Goal: Task Accomplishment & Management: Use online tool/utility

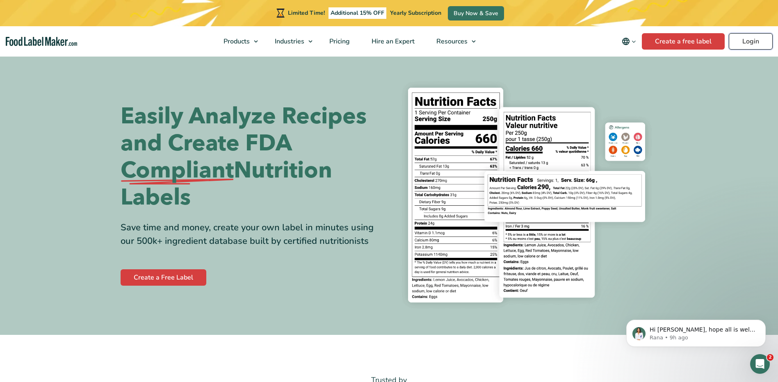
click at [751, 39] on link "Login" at bounding box center [751, 41] width 44 height 16
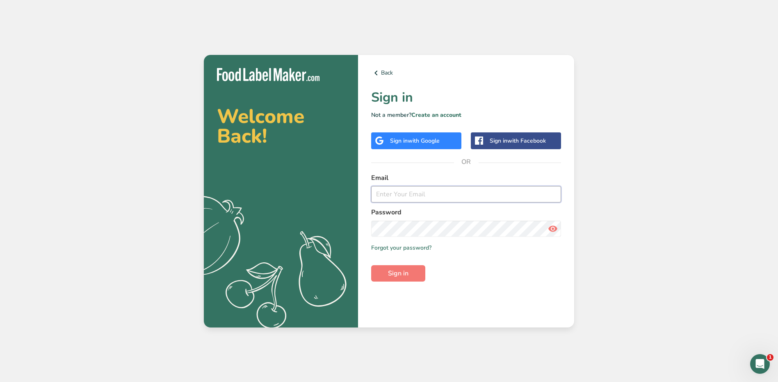
click at [419, 199] on input "email" at bounding box center [466, 194] width 190 height 16
type input "[EMAIL_ADDRESS][PERSON_NAME][DOMAIN_NAME]"
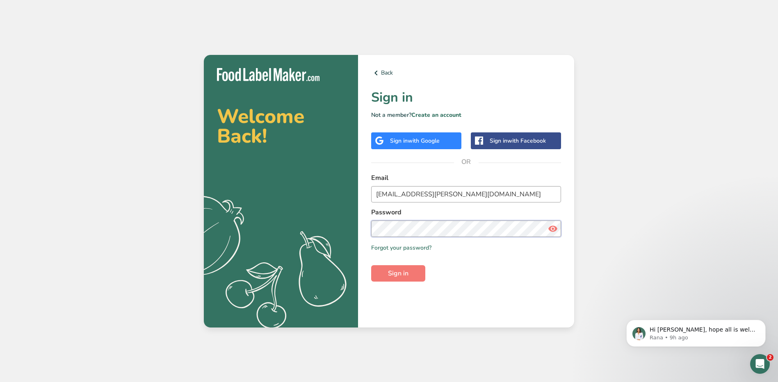
click at [371, 265] on button "Sign in" at bounding box center [398, 273] width 54 height 16
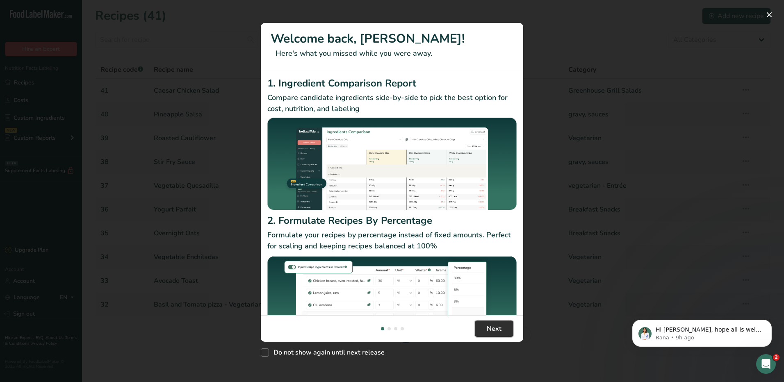
click at [499, 326] on span "Next" at bounding box center [494, 329] width 15 height 10
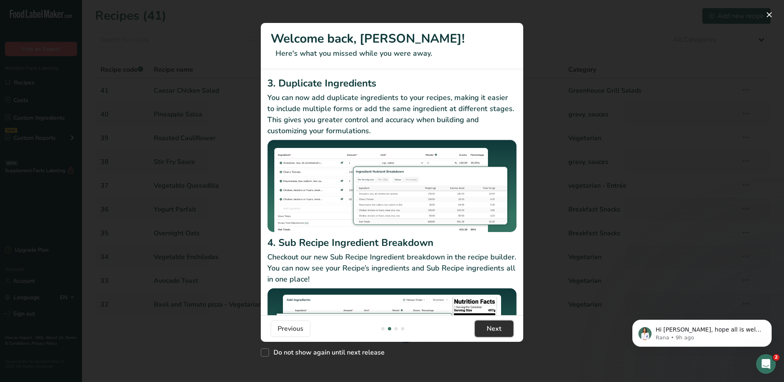
click at [498, 326] on span "Next" at bounding box center [494, 329] width 15 height 10
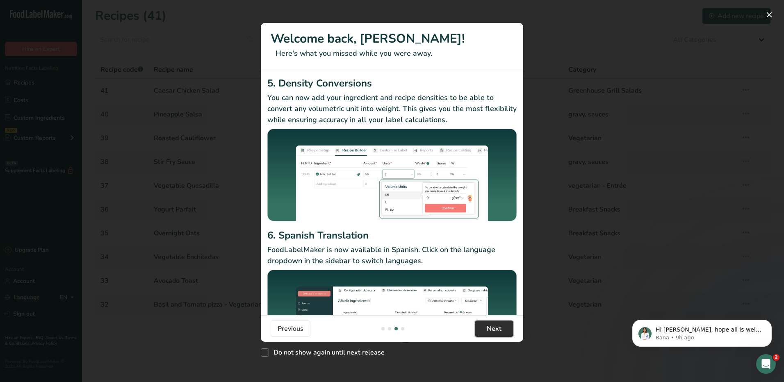
click at [498, 326] on span "Next" at bounding box center [494, 329] width 15 height 10
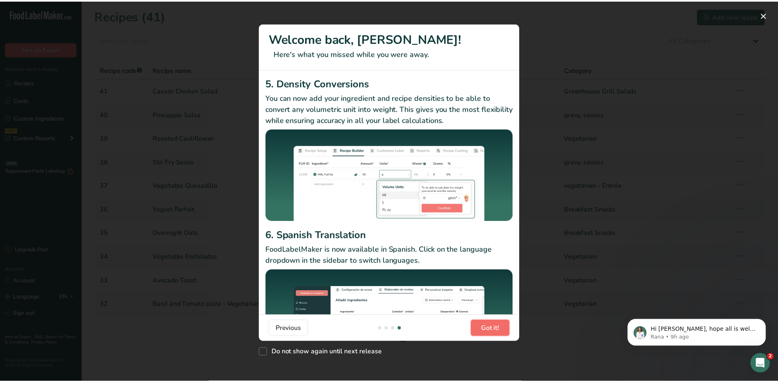
scroll to position [0, 788]
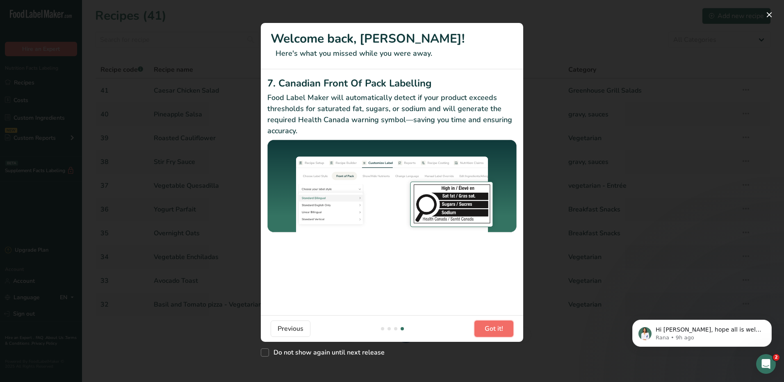
click at [498, 326] on span "Got it!" at bounding box center [494, 329] width 18 height 10
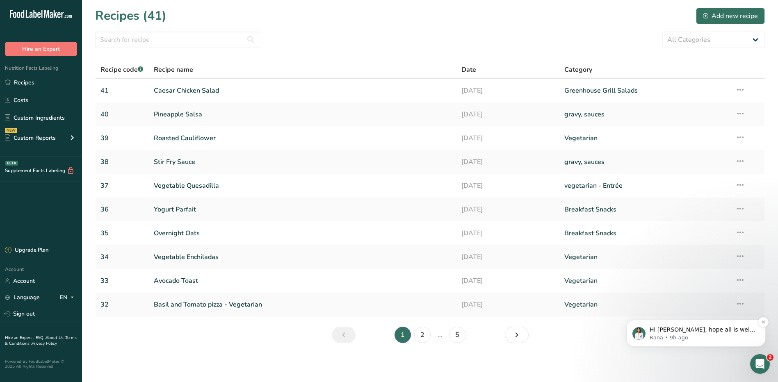
click at [685, 327] on p "Hi [PERSON_NAME], hope all is well! Can you please try to print it on 2 pages i…" at bounding box center [703, 330] width 106 height 8
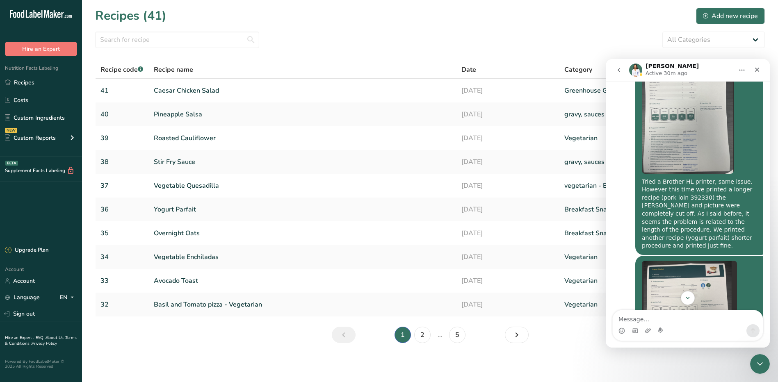
scroll to position [1122, 0]
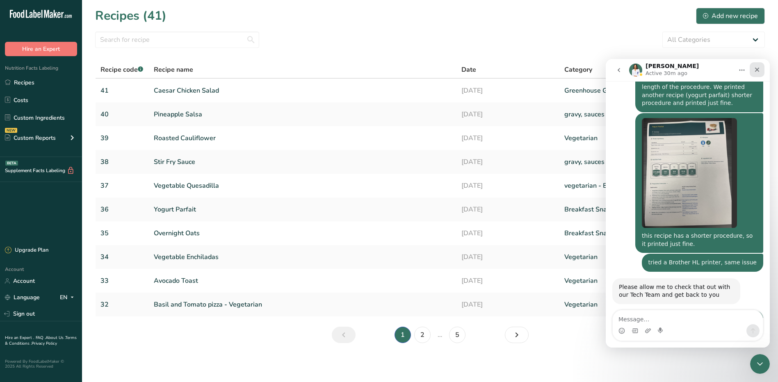
click at [754, 69] on icon "Close" at bounding box center [757, 69] width 7 height 7
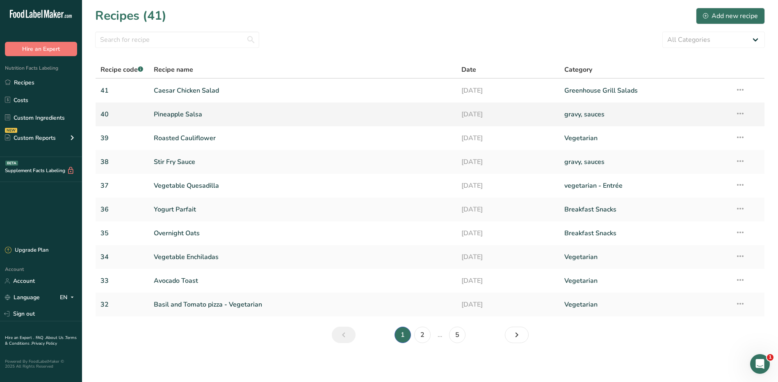
click at [171, 113] on link "Pineapple Salsa" at bounding box center [303, 114] width 298 height 17
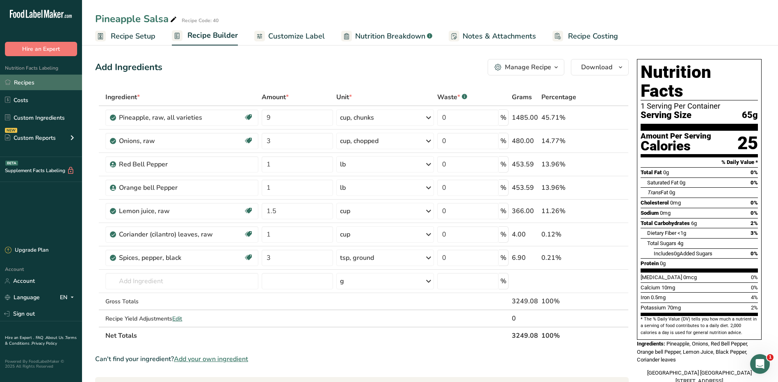
click at [30, 87] on link "Recipes" at bounding box center [41, 83] width 82 height 16
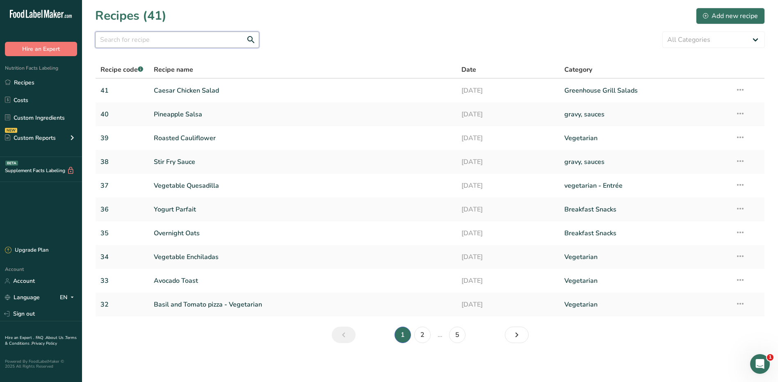
click at [158, 41] on input "text" at bounding box center [177, 40] width 164 height 16
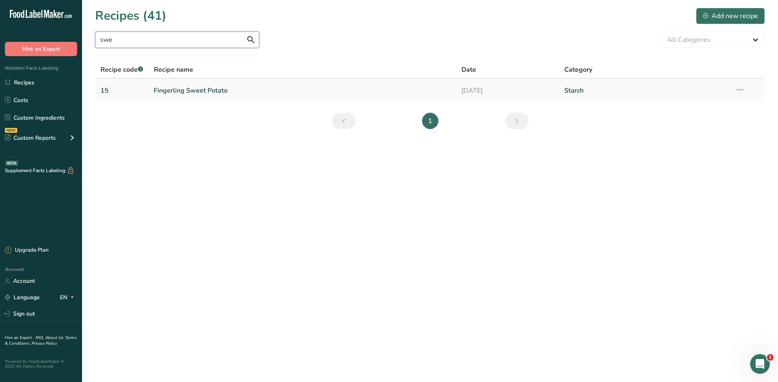
type input "swe"
click at [197, 90] on link "Fingerling Sweet Potato" at bounding box center [303, 90] width 298 height 17
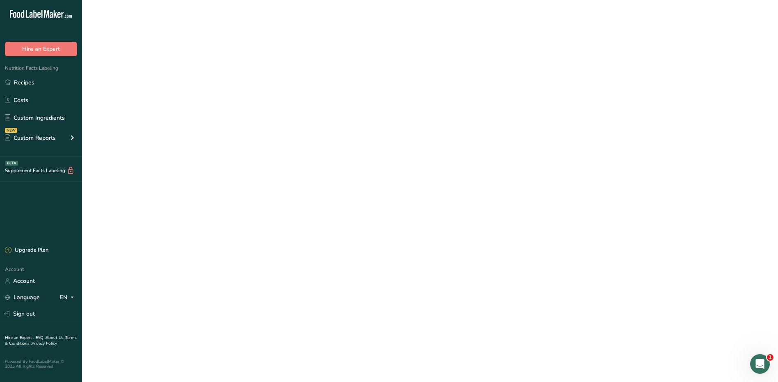
click at [197, 90] on link "Fingerling Sweet Potato" at bounding box center [303, 90] width 298 height 17
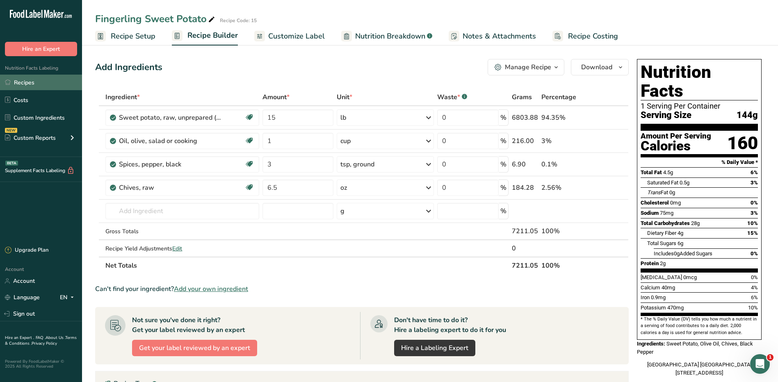
click at [37, 79] on link "Recipes" at bounding box center [41, 83] width 82 height 16
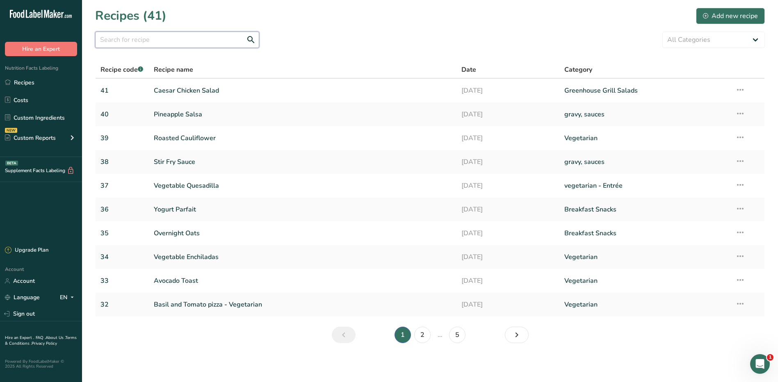
click at [174, 34] on input "text" at bounding box center [177, 40] width 164 height 16
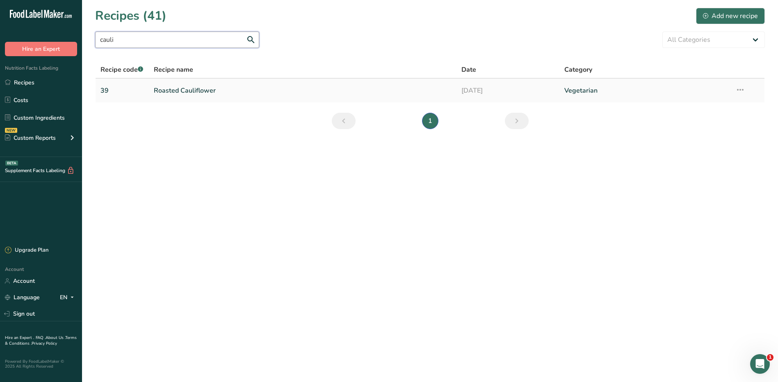
type input "cauli"
click at [199, 91] on link "Roasted Cauliflower" at bounding box center [303, 90] width 298 height 17
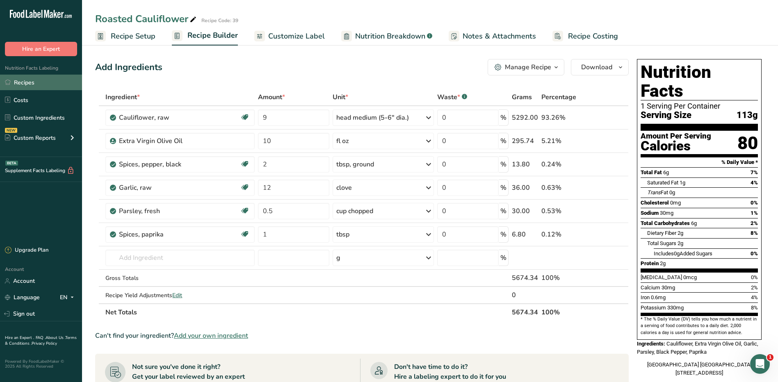
click at [26, 82] on link "Recipes" at bounding box center [41, 83] width 82 height 16
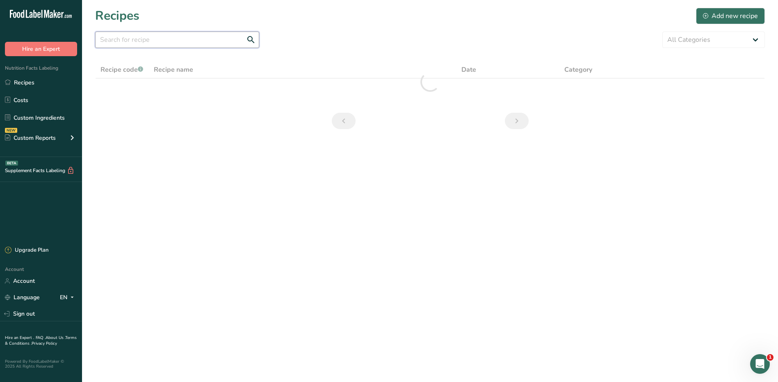
click at [151, 34] on input "text" at bounding box center [177, 40] width 164 height 16
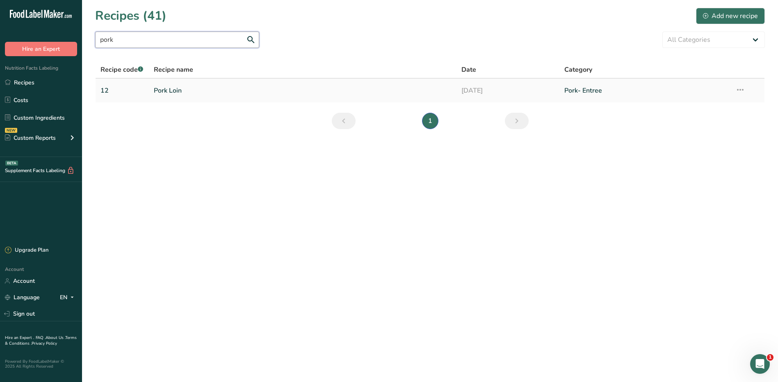
type input "pork"
click at [180, 89] on link "Pork Loin" at bounding box center [303, 90] width 298 height 17
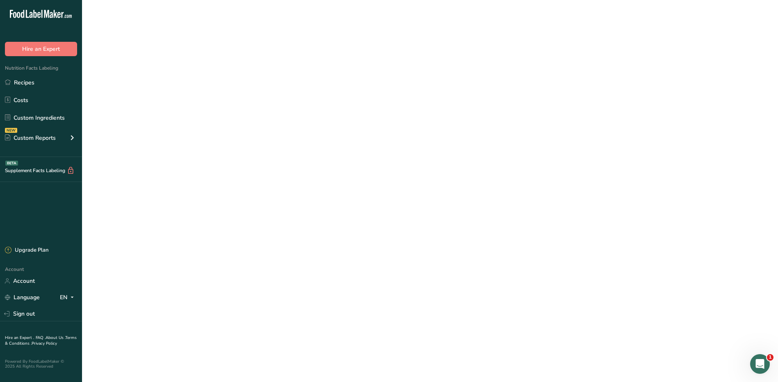
click at [180, 89] on link "Pork Loin" at bounding box center [303, 90] width 298 height 17
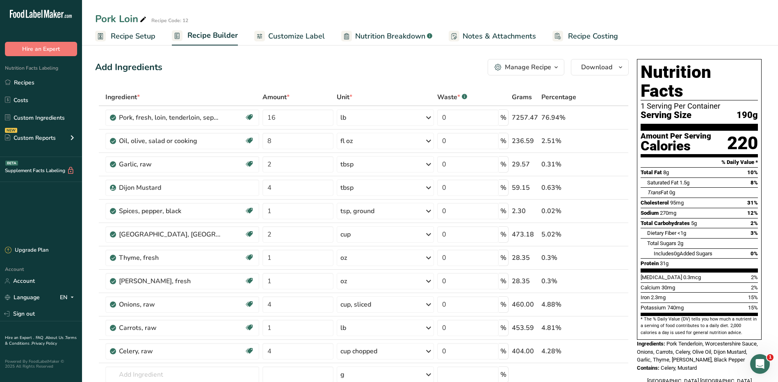
click at [537, 62] on div "Manage Recipe" at bounding box center [528, 67] width 46 height 10
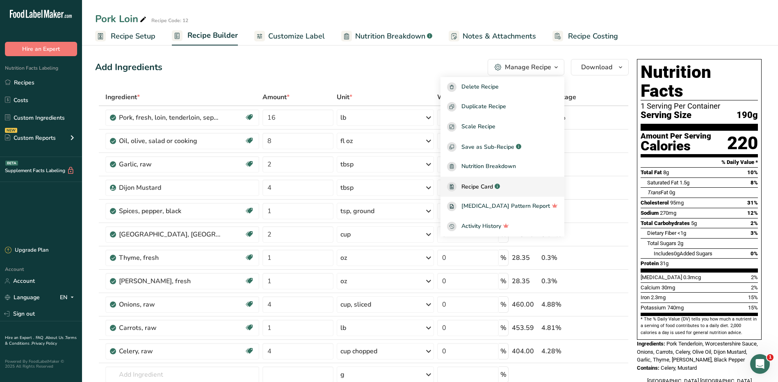
click at [493, 188] on span "Recipe Card" at bounding box center [477, 187] width 32 height 9
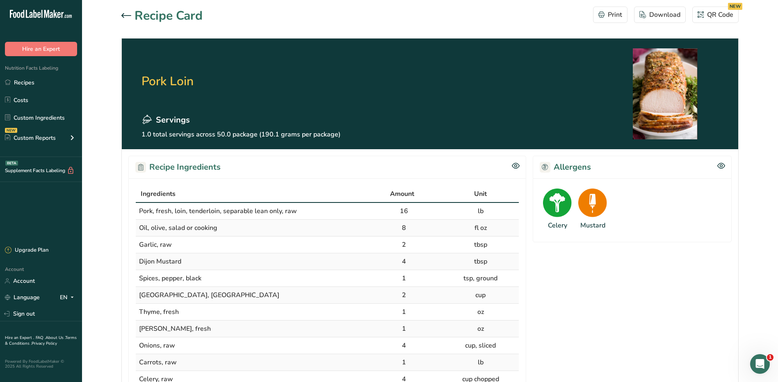
click at [125, 14] on icon at bounding box center [126, 15] width 10 height 5
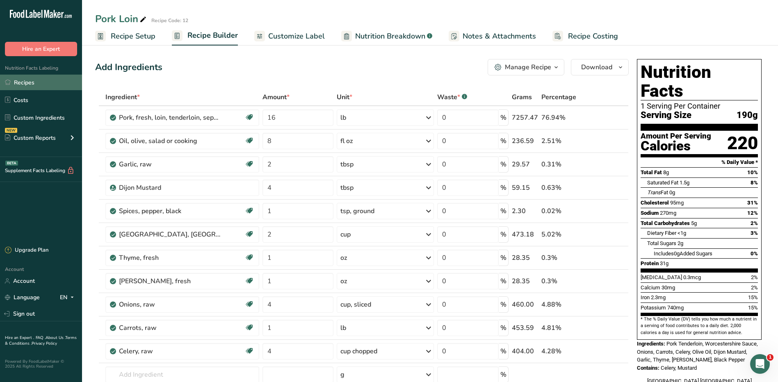
click at [35, 88] on link "Recipes" at bounding box center [41, 83] width 82 height 16
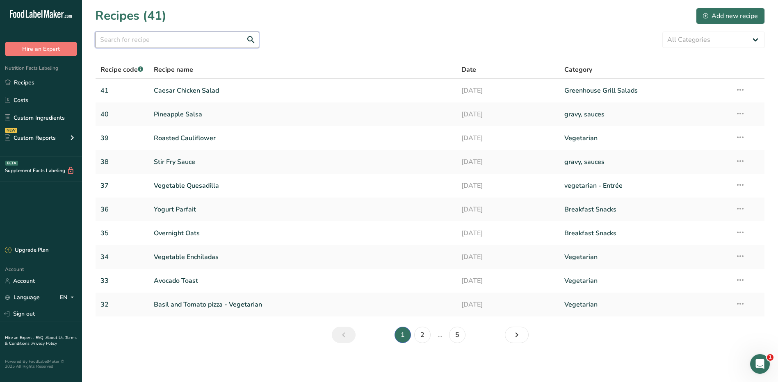
click at [157, 37] on input "text" at bounding box center [177, 40] width 164 height 16
click at [185, 163] on link "Stir Fry Sauce" at bounding box center [303, 161] width 298 height 17
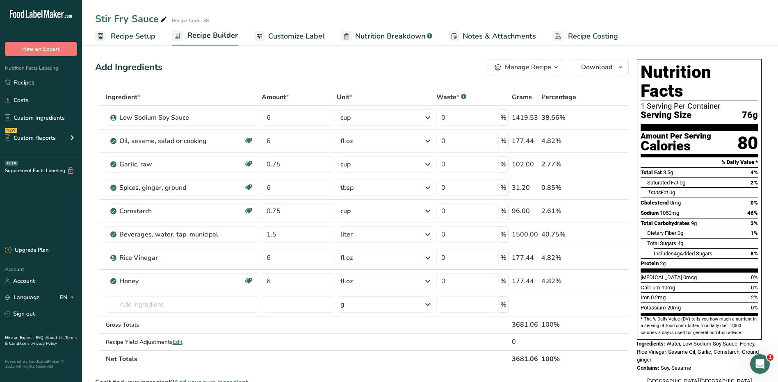
click at [553, 66] on icon "button" at bounding box center [556, 67] width 7 height 10
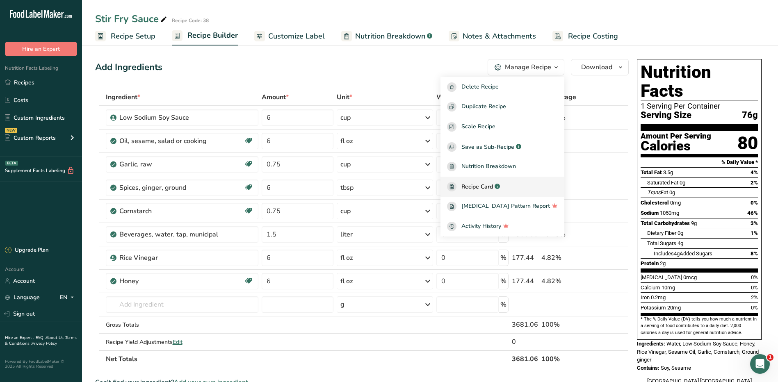
click at [489, 187] on span "Recipe Card" at bounding box center [477, 187] width 32 height 9
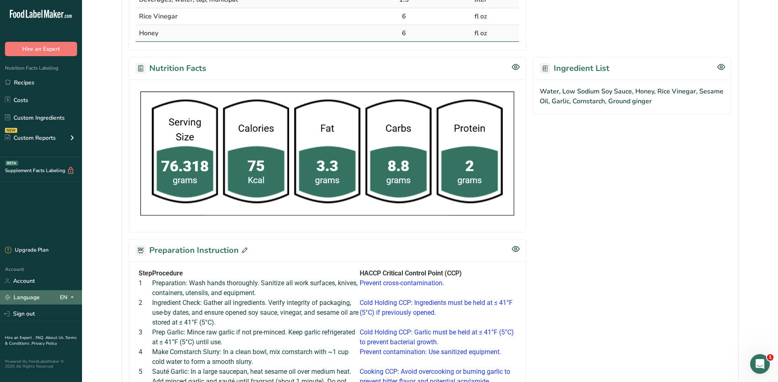
scroll to position [369, 0]
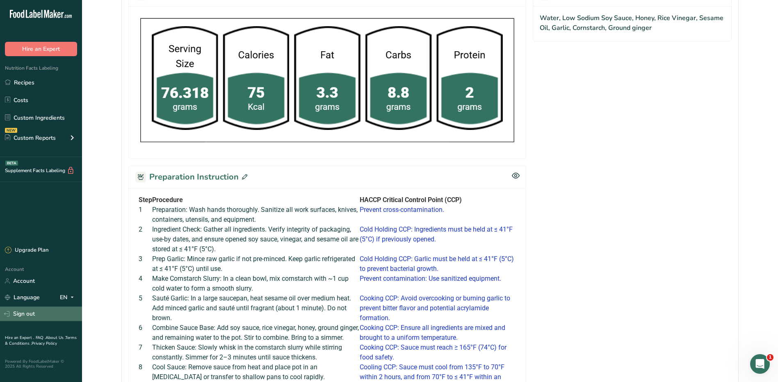
click at [30, 314] on link "Sign out" at bounding box center [41, 314] width 82 height 14
